Goal: Find specific page/section: Find specific page/section

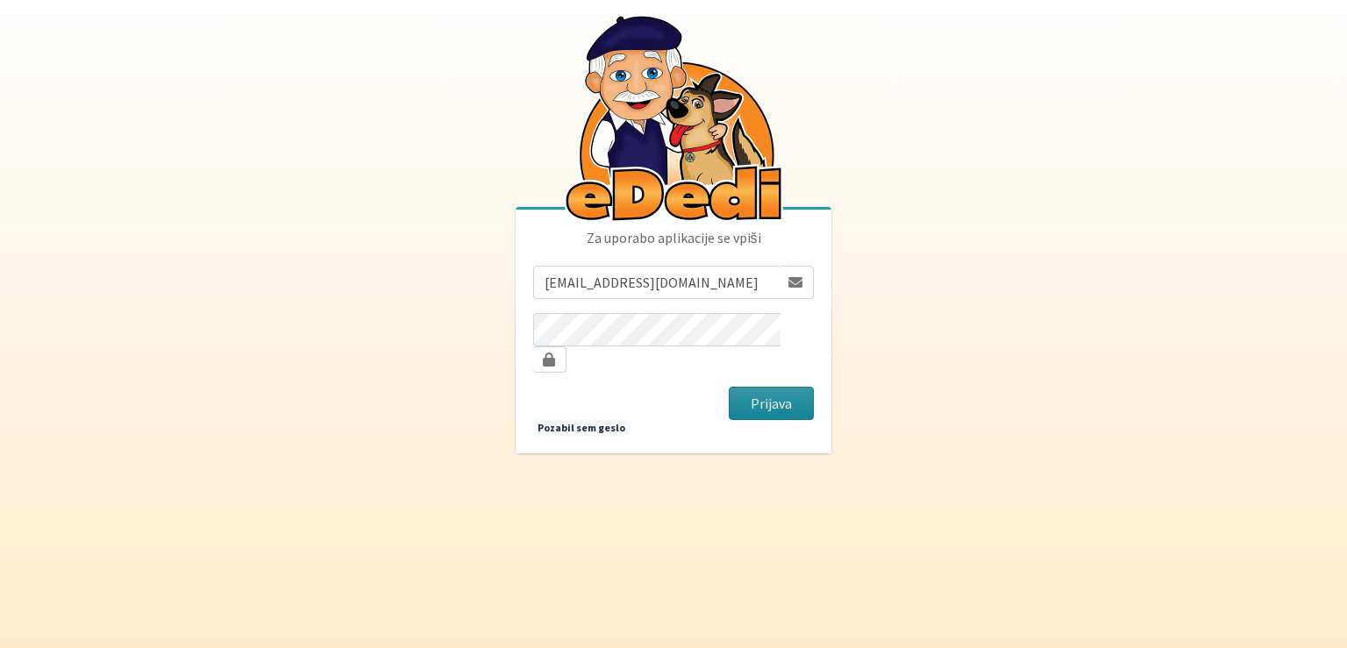
click at [766, 392] on button "Prijava" at bounding box center [771, 403] width 85 height 33
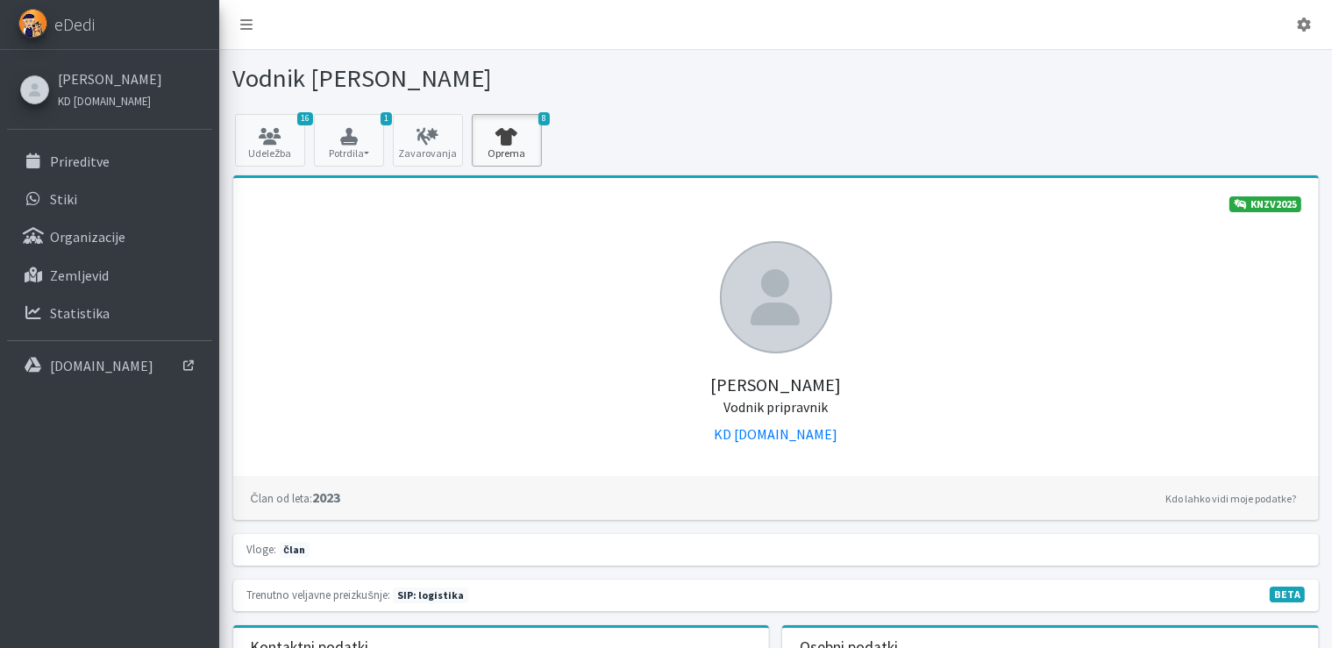
click at [523, 135] on icon at bounding box center [507, 137] width 60 height 18
click at [288, 144] on icon at bounding box center [270, 137] width 60 height 18
